Goal: Navigation & Orientation: Understand site structure

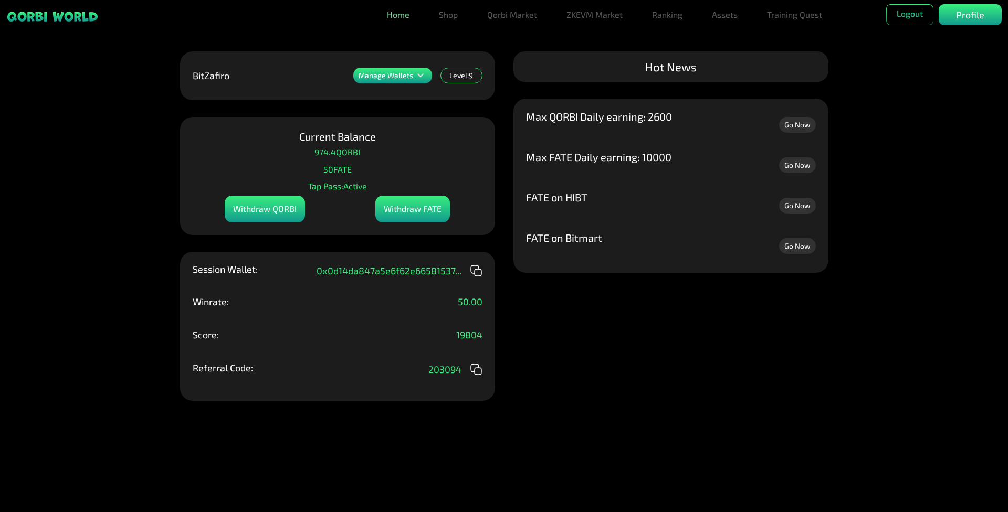
click at [405, 18] on link "Home" at bounding box center [398, 14] width 31 height 21
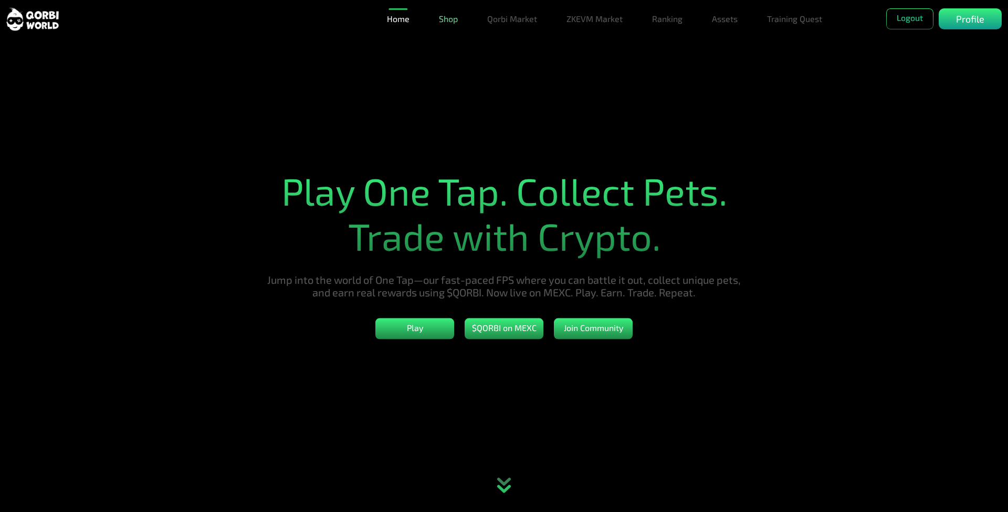
click at [435, 20] on link "Shop" at bounding box center [448, 18] width 27 height 21
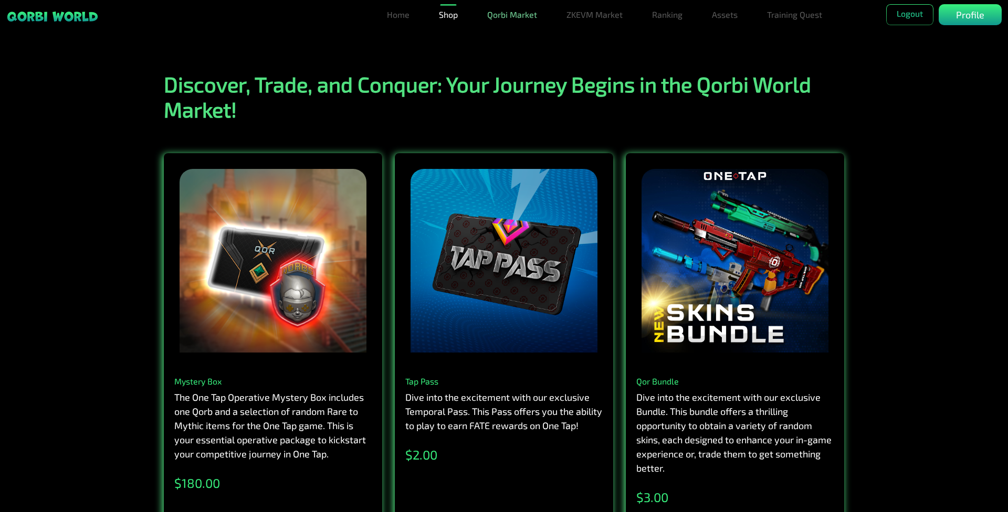
click at [499, 10] on link "Qorbi Market" at bounding box center [512, 14] width 58 height 21
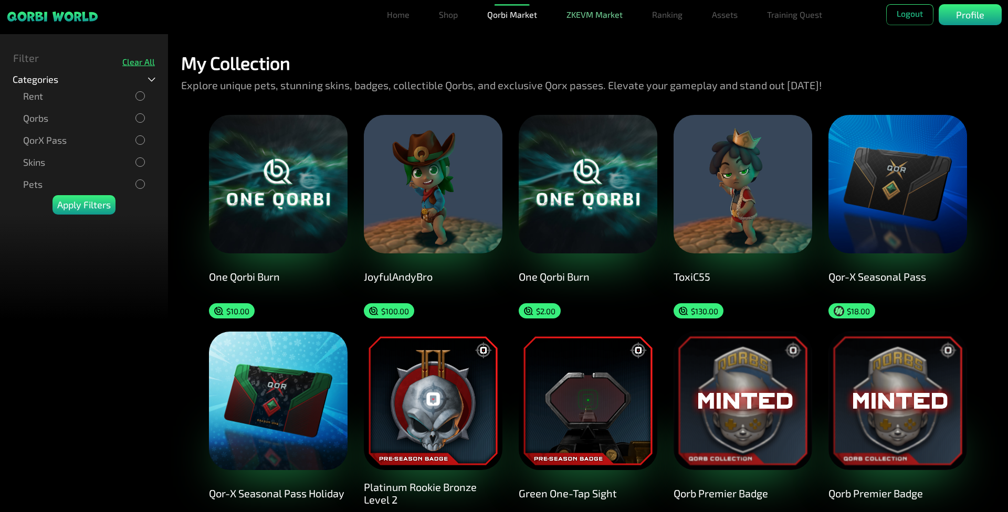
click at [624, 19] on link "ZKEVM Market" at bounding box center [594, 14] width 65 height 21
click at [680, 15] on link "Ranking" at bounding box center [667, 14] width 39 height 21
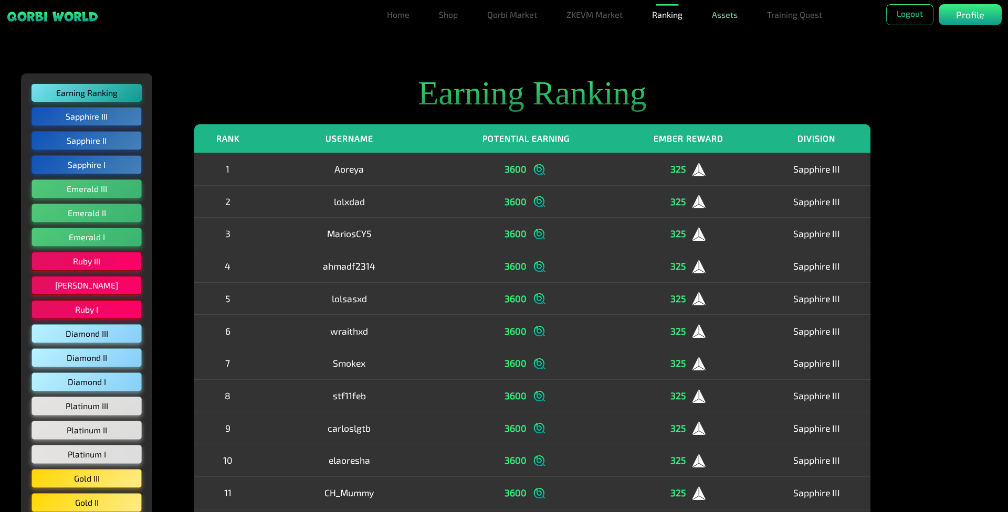
click at [718, 20] on link "Assets" at bounding box center [725, 14] width 34 height 21
click at [738, 37] on link "Assets" at bounding box center [725, 35] width 34 height 21
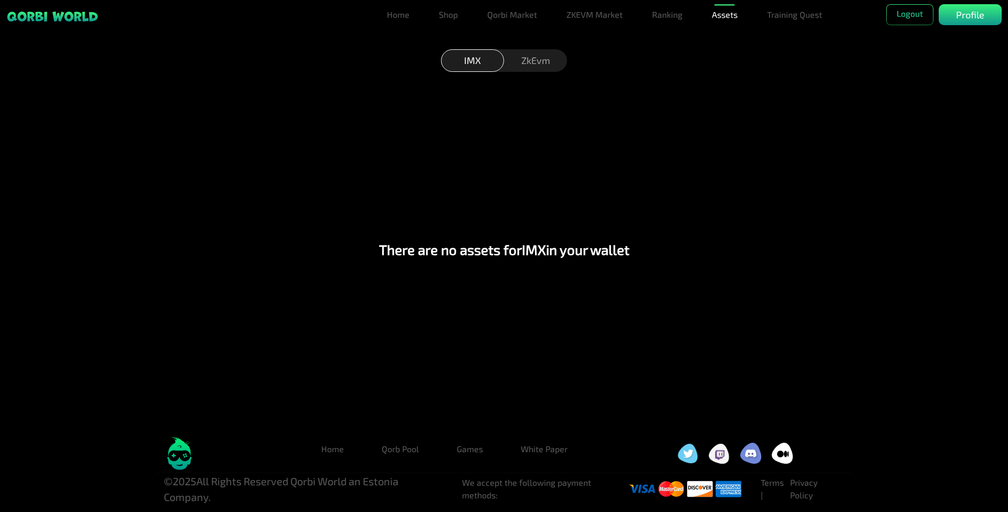
click at [546, 59] on div "ZkEvm" at bounding box center [535, 60] width 63 height 23
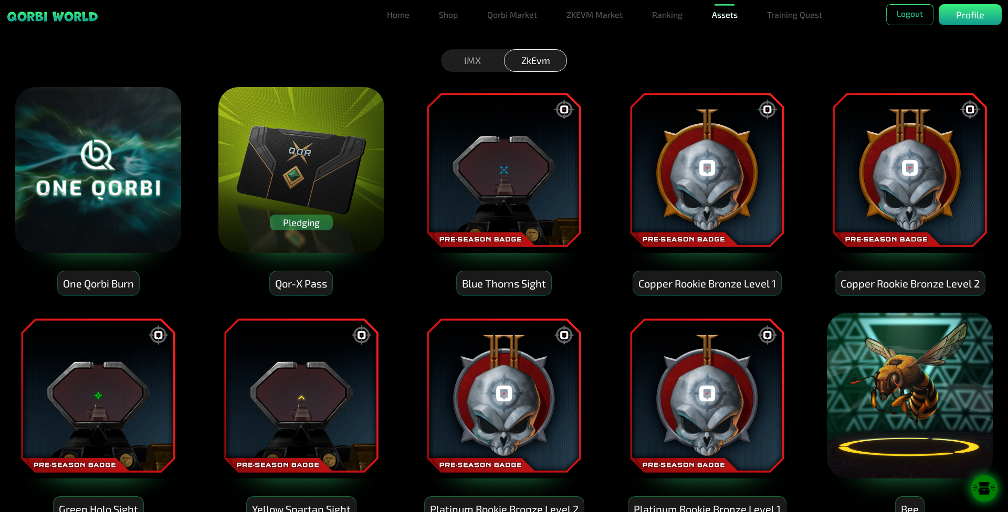
click at [723, 19] on link "Assets" at bounding box center [725, 14] width 34 height 21
click at [726, 94] on link "Burn Eggs" at bounding box center [724, 98] width 47 height 21
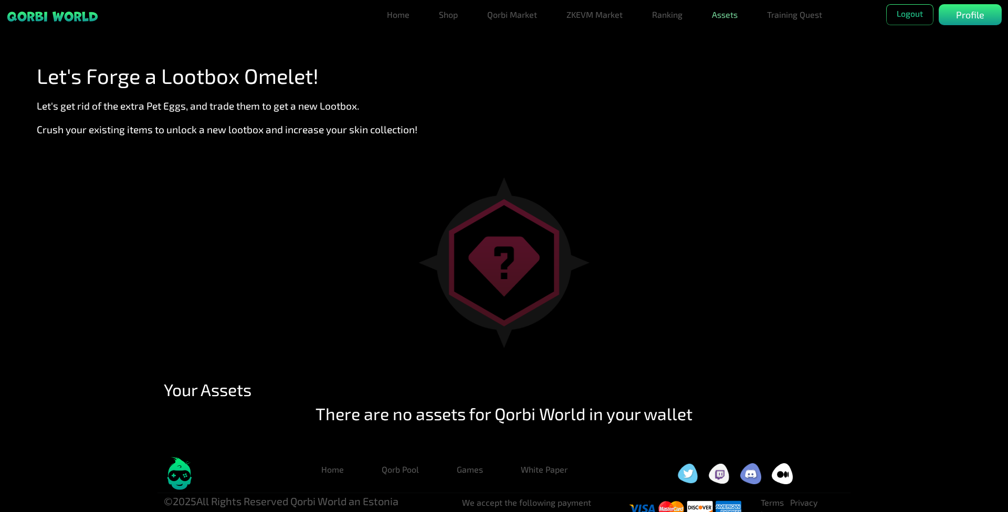
click at [725, 23] on link "Assets" at bounding box center [725, 14] width 34 height 21
click at [719, 70] on link "Forge" at bounding box center [724, 77] width 30 height 21
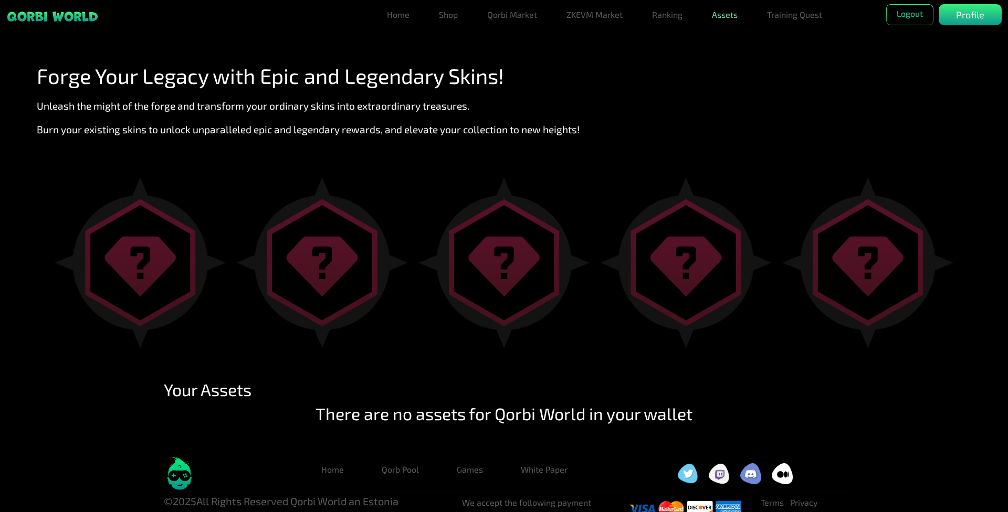
click at [714, 22] on link "Assets" at bounding box center [725, 14] width 34 height 21
click at [725, 58] on link "Bundles" at bounding box center [724, 56] width 39 height 21
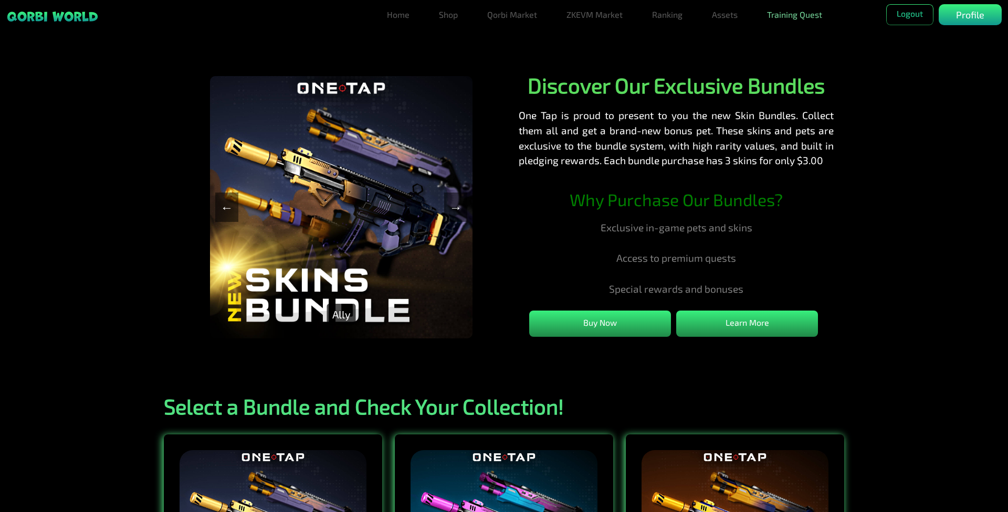
click at [783, 20] on link "Training Quest" at bounding box center [795, 14] width 64 height 21
